Goal: Task Accomplishment & Management: Manage account settings

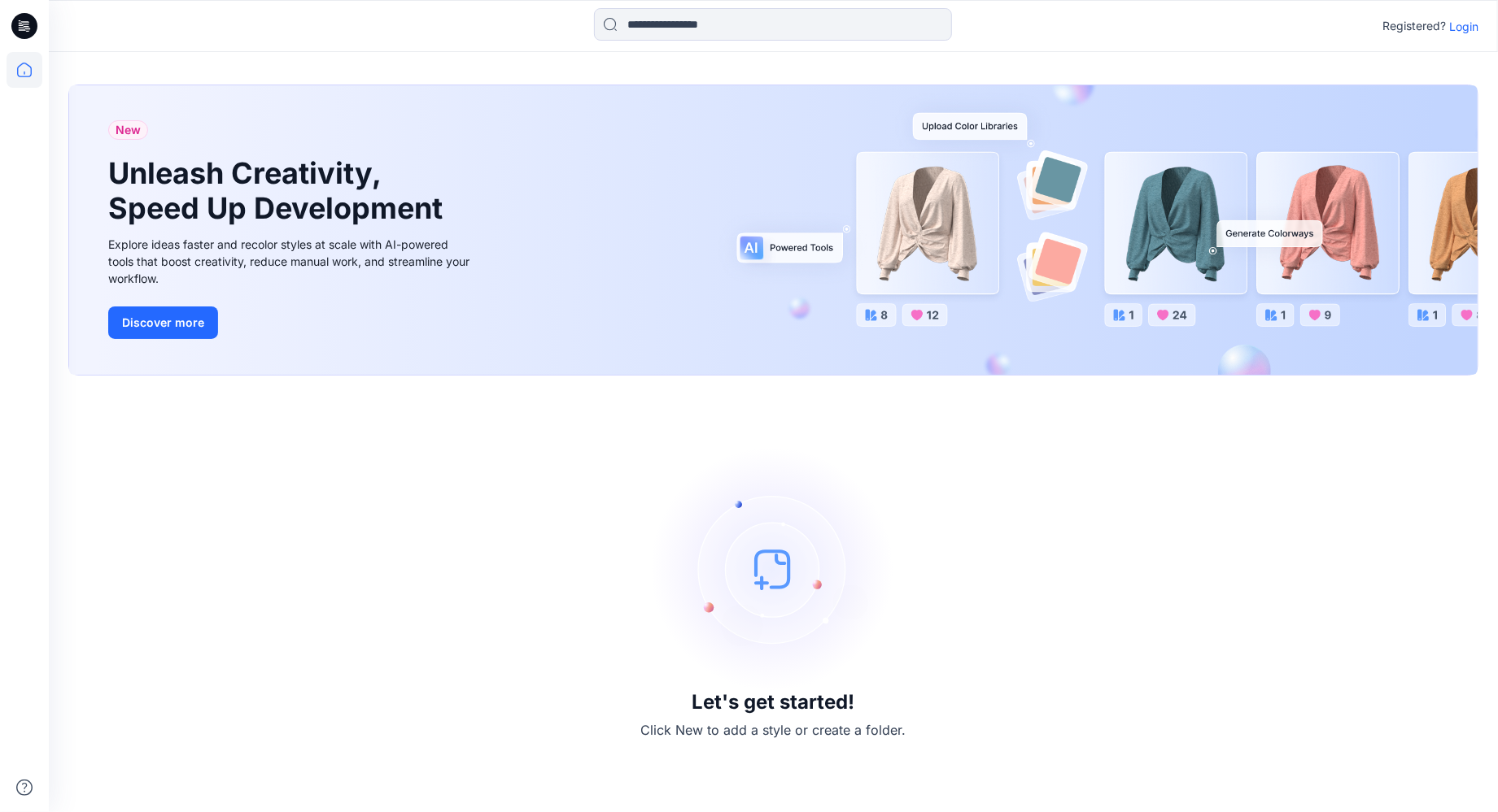
click at [1467, 22] on p "Login" at bounding box center [1463, 26] width 29 height 17
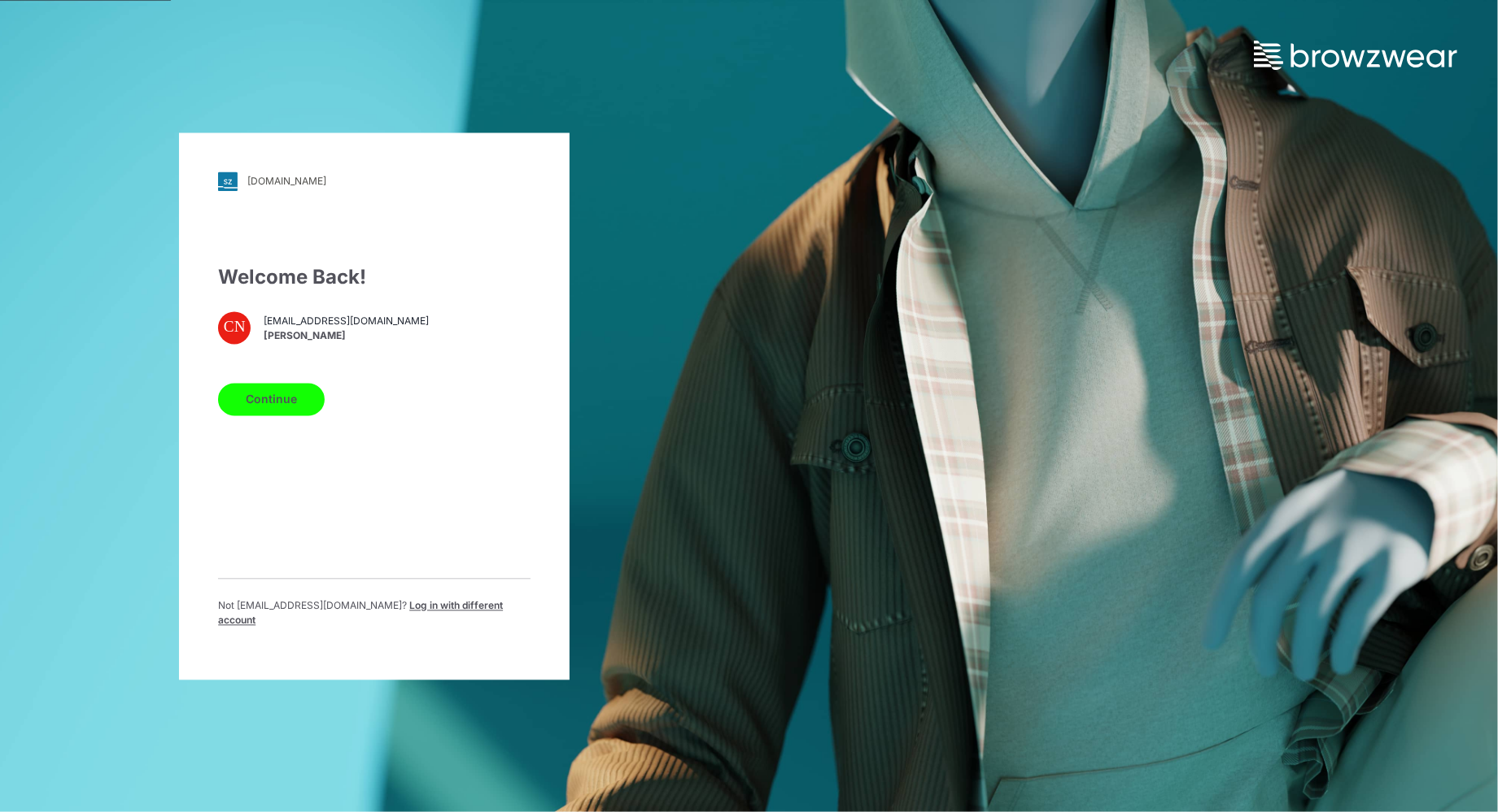
click at [279, 327] on span "[EMAIL_ADDRESS][DOMAIN_NAME]" at bounding box center [346, 322] width 166 height 14
click at [302, 283] on div "Welcome Back!" at bounding box center [374, 277] width 313 height 29
click at [444, 607] on span "Log in with different account" at bounding box center [360, 613] width 285 height 27
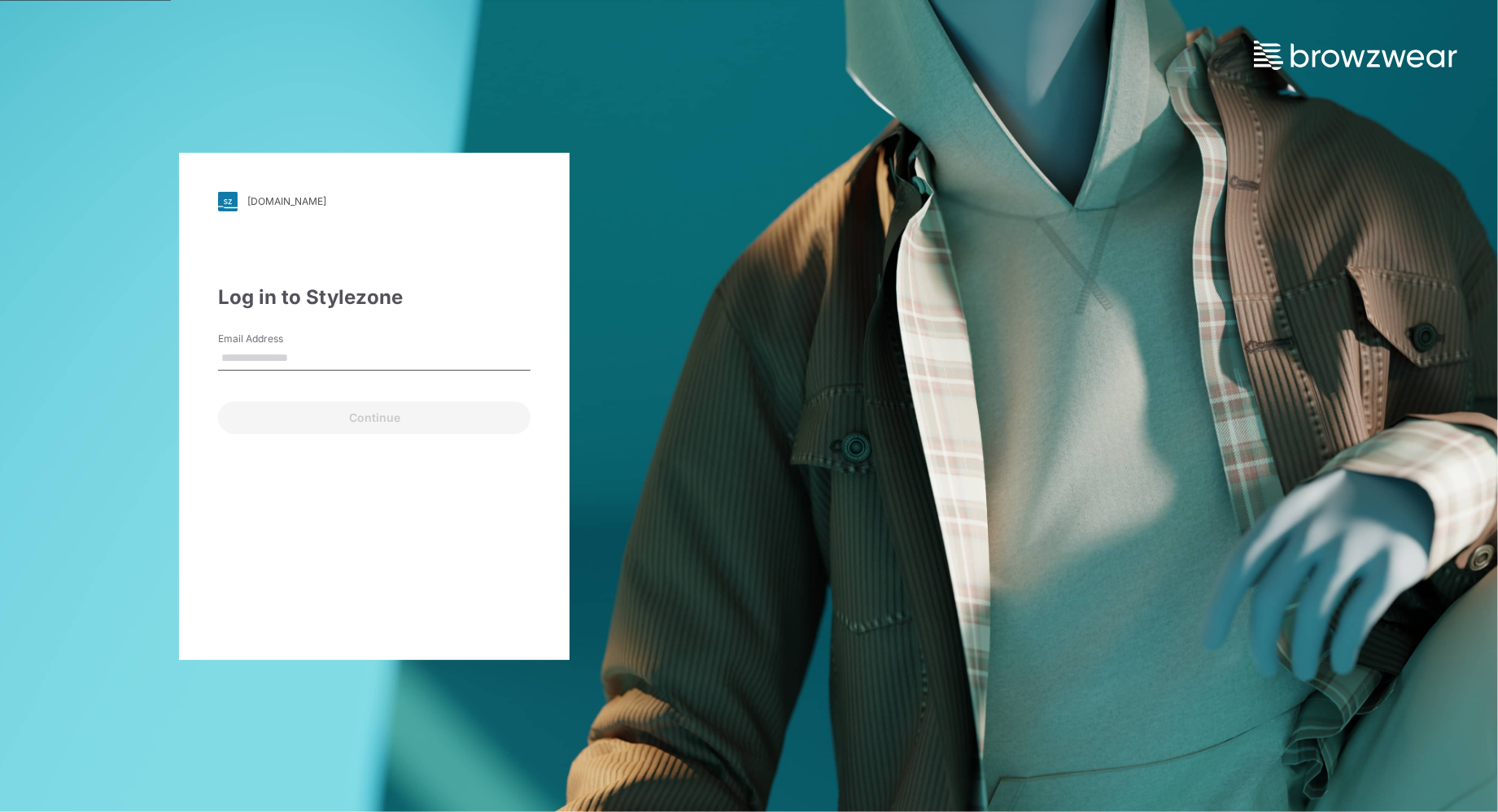
type input "**********"
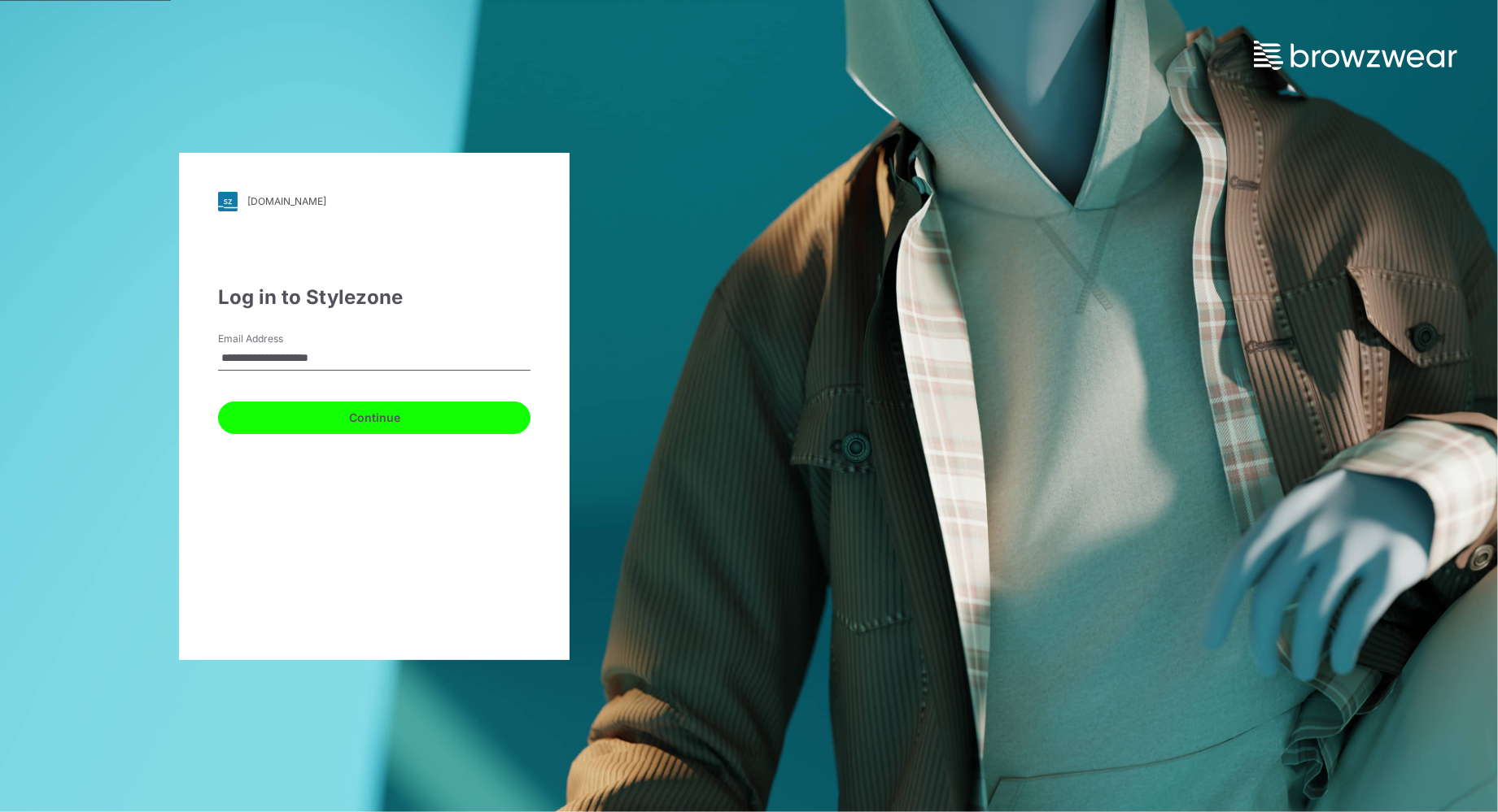
click at [429, 416] on button "Continue" at bounding box center [374, 417] width 313 height 33
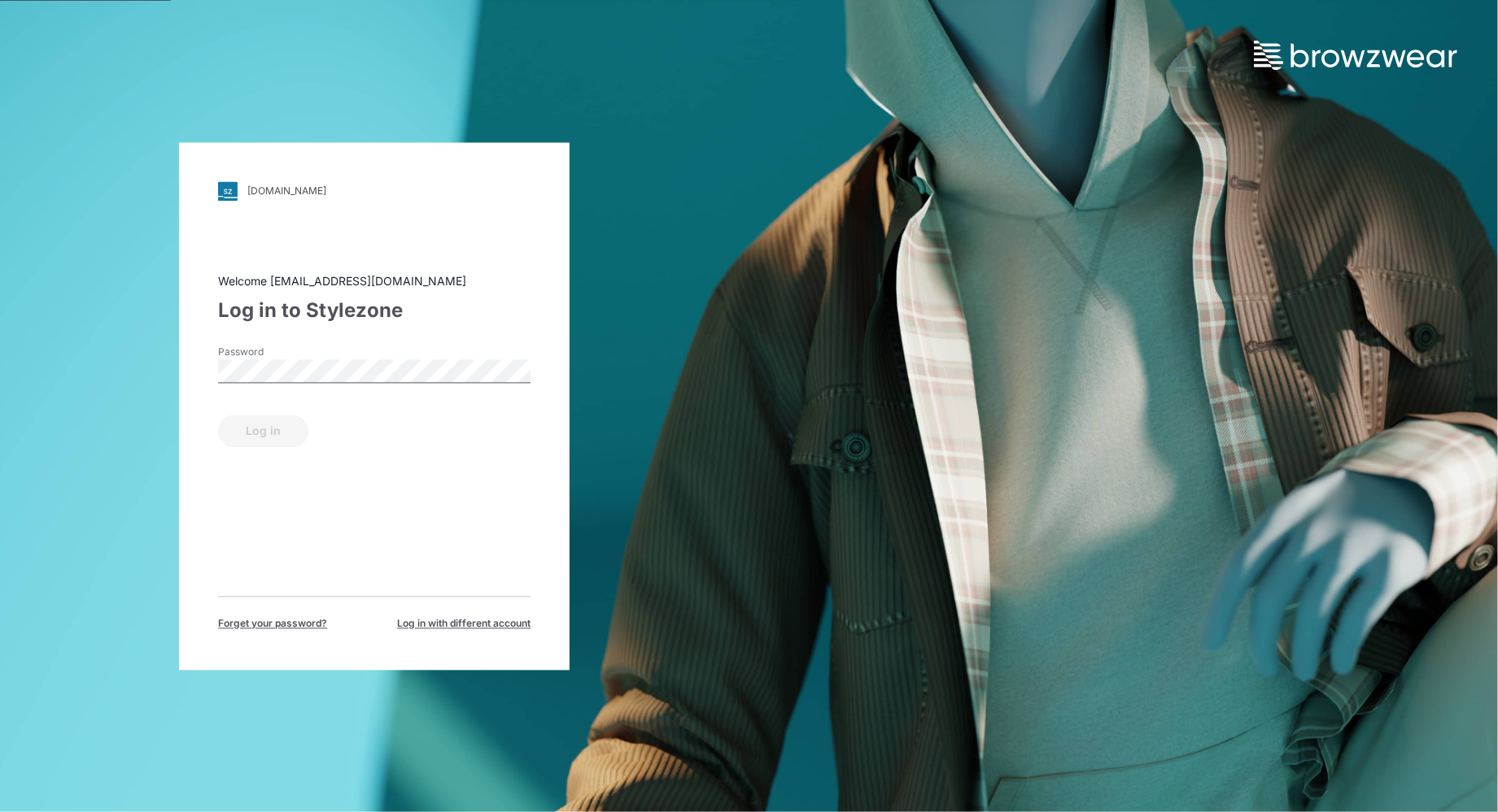
click at [386, 388] on div "Password" at bounding box center [374, 369] width 313 height 49
click at [386, 383] on div "Password" at bounding box center [374, 369] width 313 height 49
click at [284, 431] on button "Log in" at bounding box center [262, 431] width 90 height 33
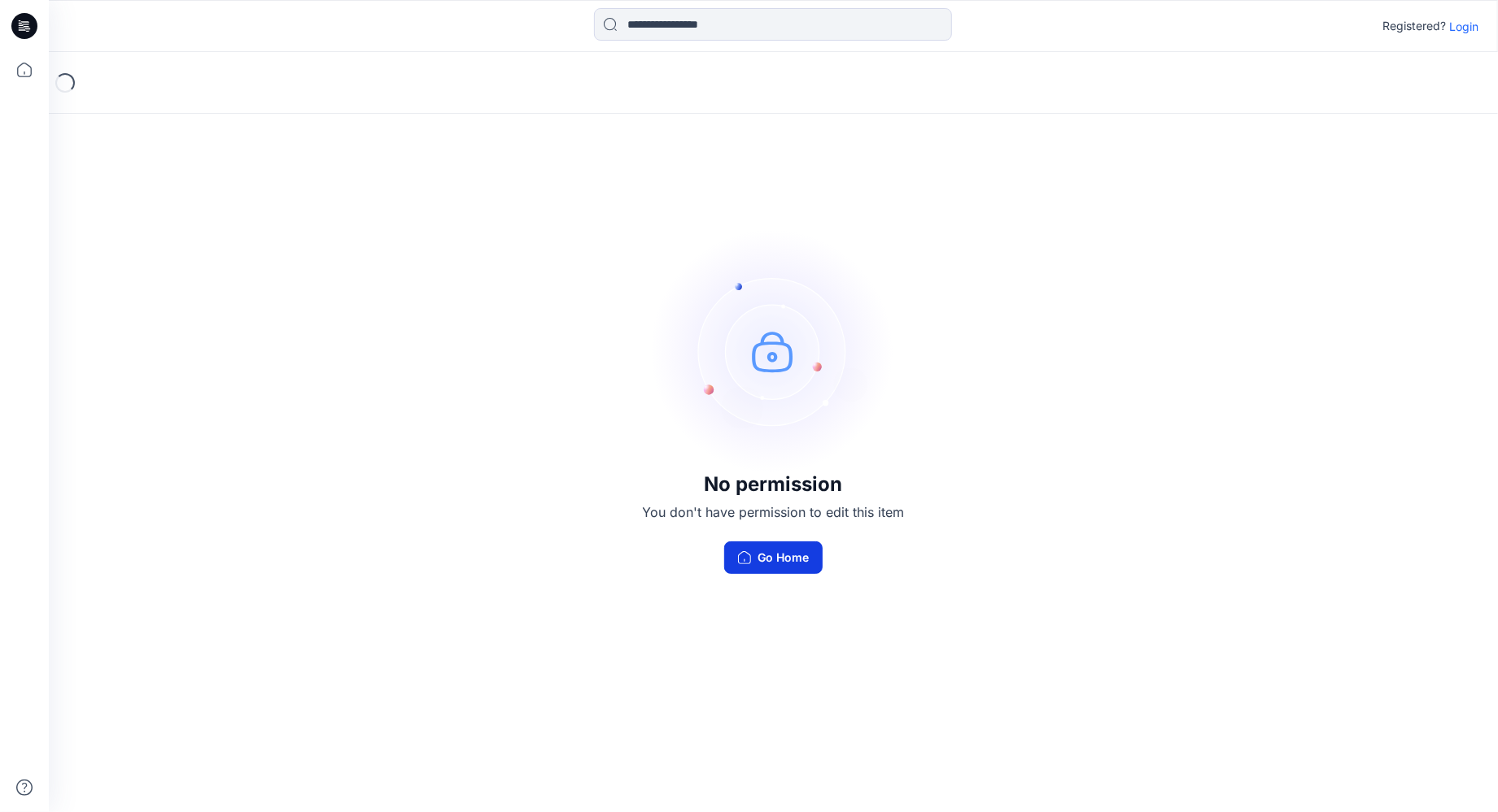
click at [796, 562] on button "Go Home" at bounding box center [773, 558] width 98 height 33
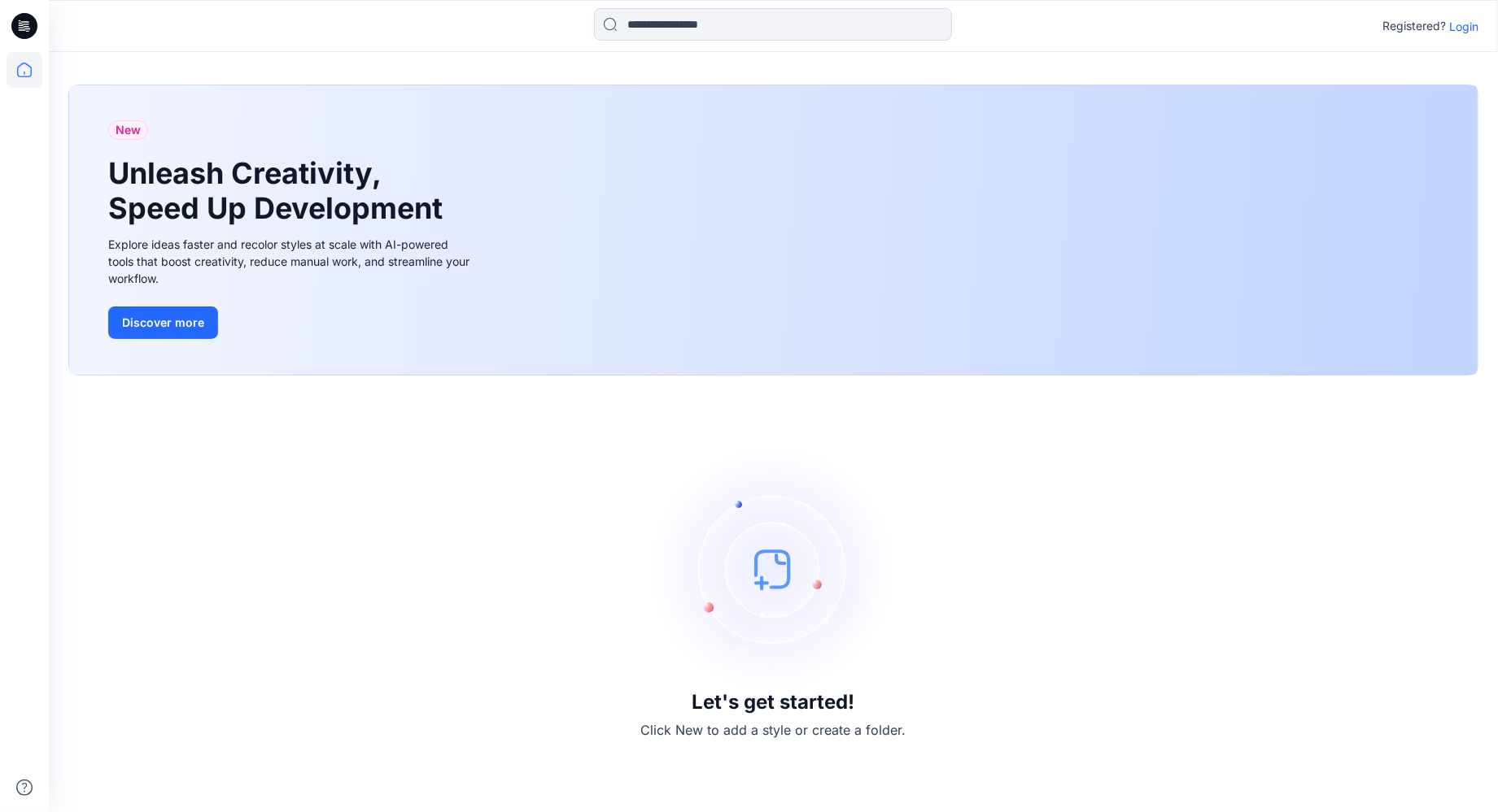
click at [1468, 29] on p "Login" at bounding box center [1463, 26] width 29 height 17
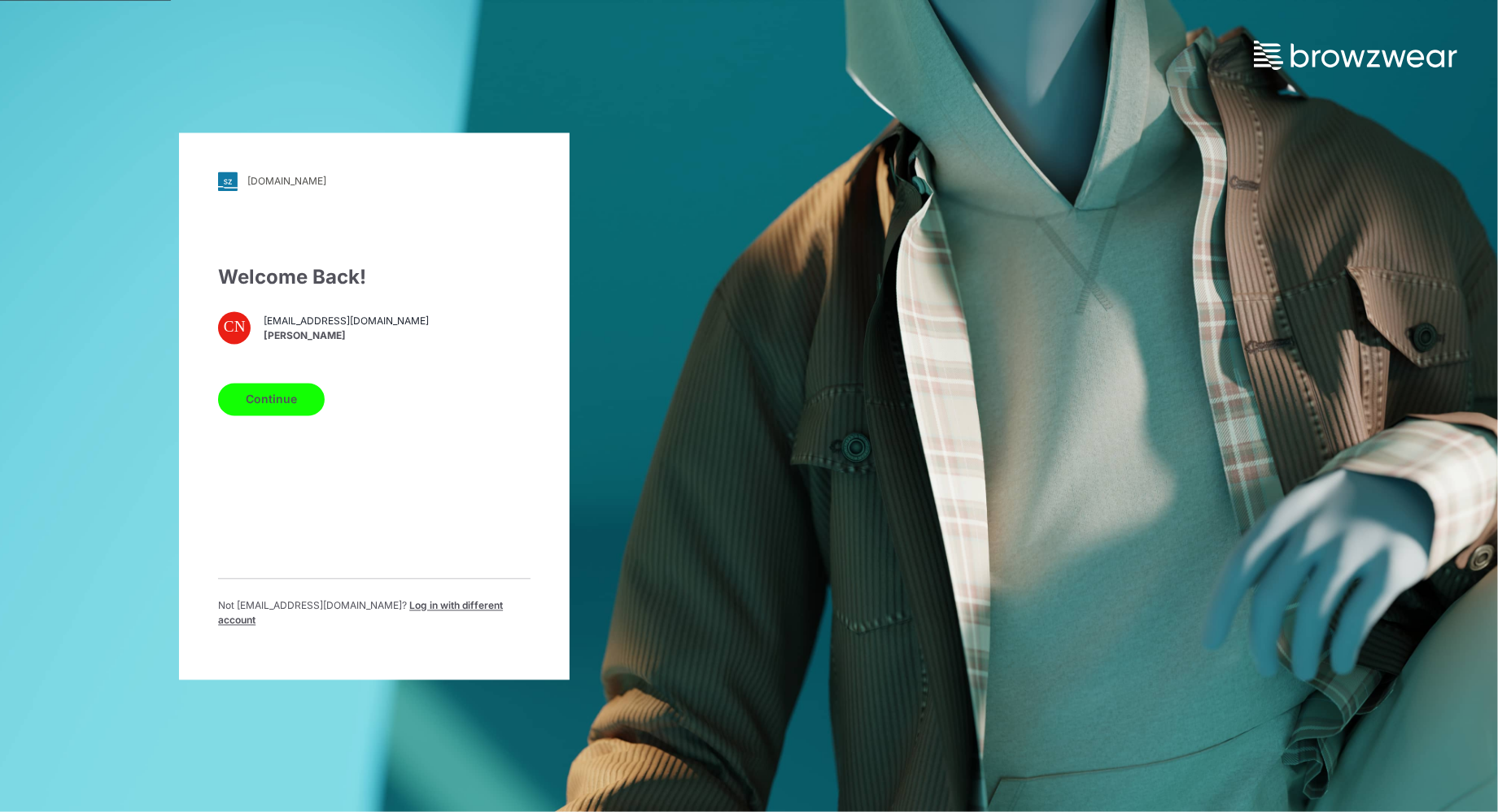
click at [279, 398] on button "Continue" at bounding box center [271, 399] width 107 height 33
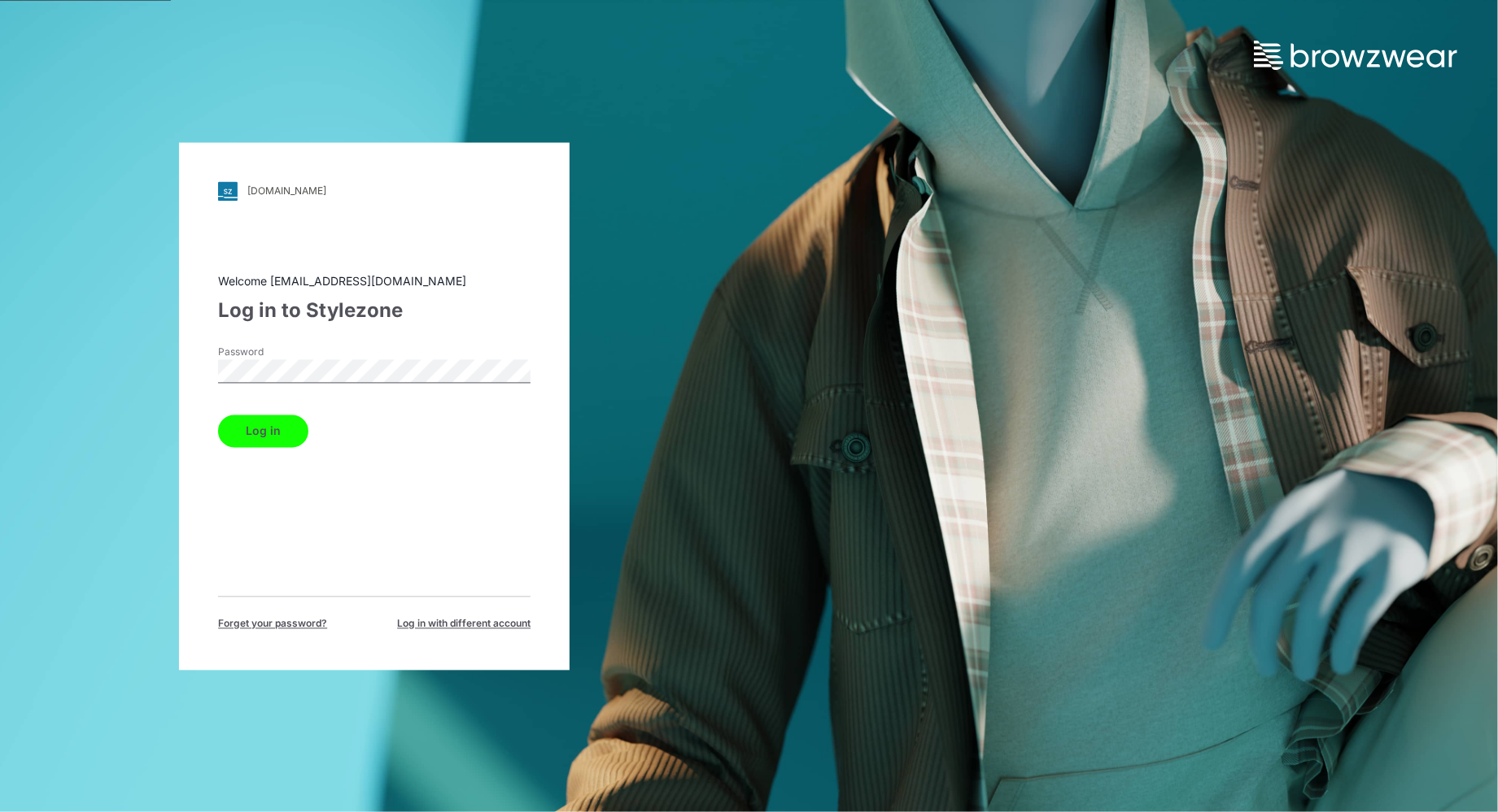
click at [276, 427] on button "Log in" at bounding box center [262, 431] width 90 height 33
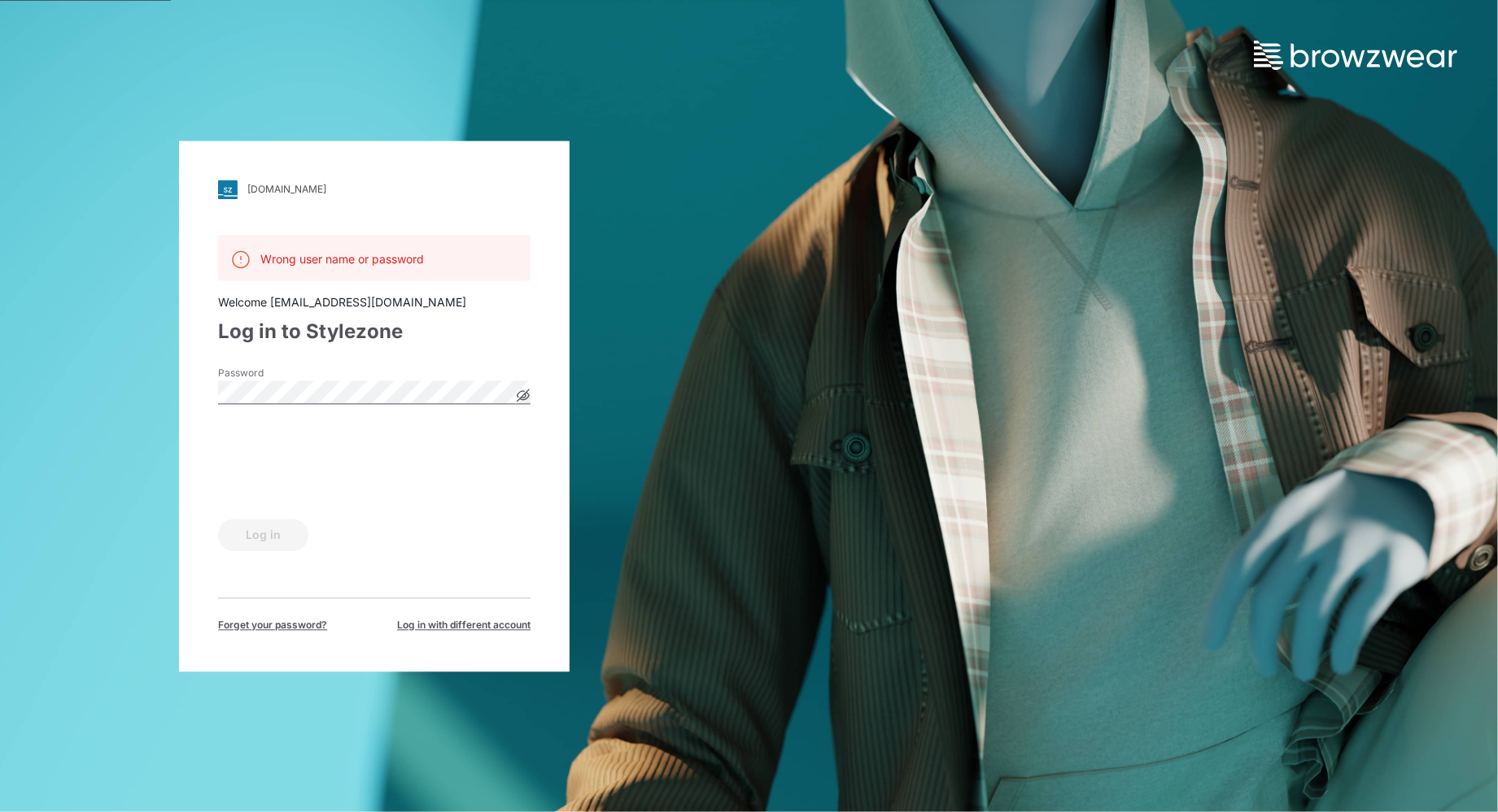
click at [523, 394] on icon at bounding box center [523, 396] width 13 height 13
click at [245, 537] on button "Log in" at bounding box center [262, 535] width 90 height 33
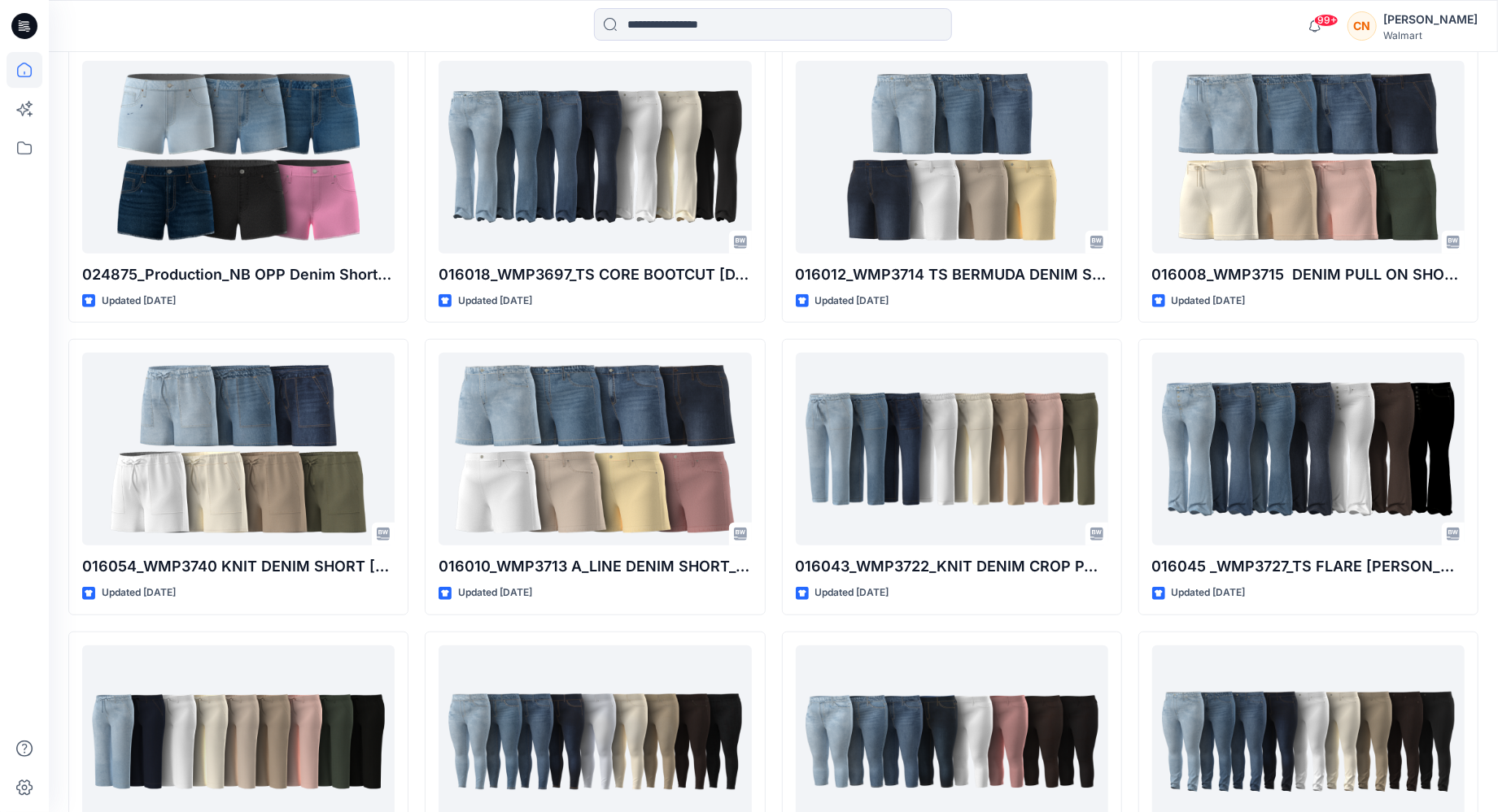
scroll to position [1075, 0]
